Goal: Find specific page/section

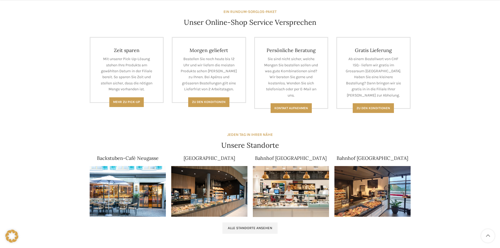
scroll to position [296, 0]
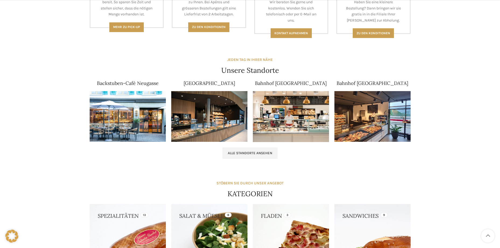
click at [128, 105] on img at bounding box center [128, 116] width 76 height 51
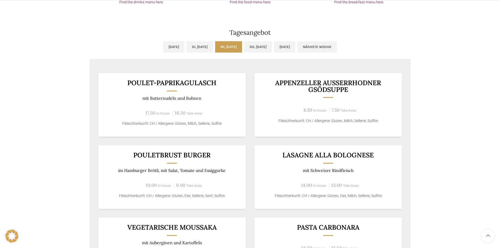
scroll to position [458, 0]
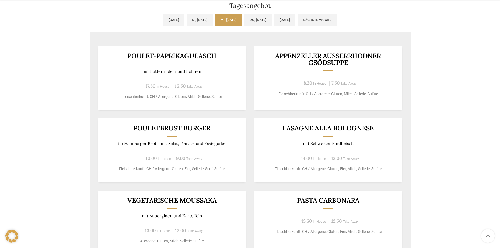
click at [276, 53] on h3 "Appenzeller Ausserrhodner Gsödsuppe" at bounding box center [328, 59] width 134 height 13
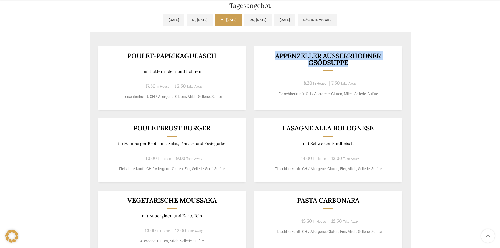
drag, startPoint x: 276, startPoint y: 53, endPoint x: 389, endPoint y: 62, distance: 112.9
click at [389, 62] on h3 "Appenzeller Ausserrhodner Gsödsuppe" at bounding box center [328, 59] width 134 height 13
copy div "Appenzeller Ausserrhodner Gsödsuppe"
